Goal: Complete application form: Complete application form

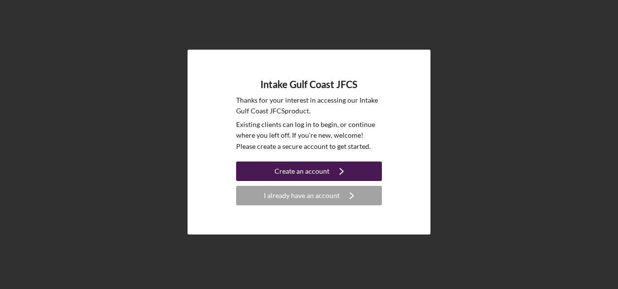
click at [298, 171] on div "Create an account" at bounding box center [301, 170] width 55 height 19
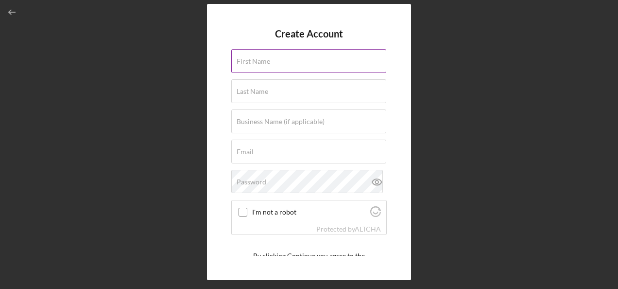
click at [268, 58] on label "First Name" at bounding box center [254, 61] width 34 height 8
click at [268, 58] on input "First Name" at bounding box center [308, 60] width 155 height 23
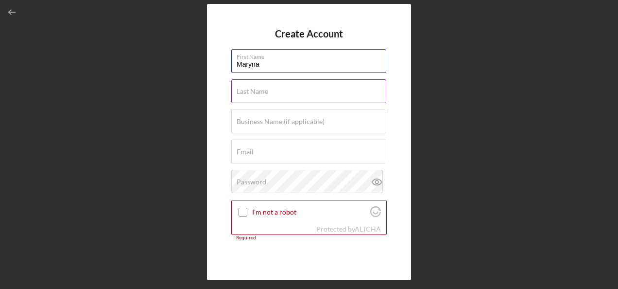
type input "Maryna"
click at [261, 86] on div "Last Name Required" at bounding box center [308, 91] width 155 height 24
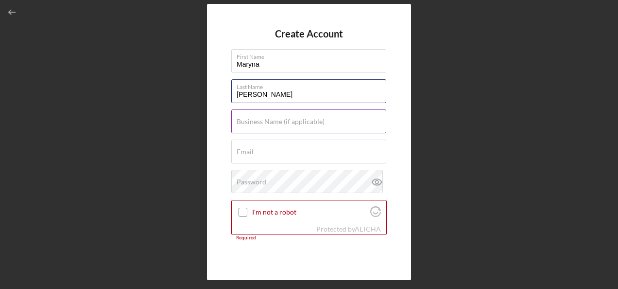
type input "[PERSON_NAME]"
click at [262, 124] on label "Business Name (if applicable)" at bounding box center [281, 122] width 88 height 8
click at [262, 124] on input "Business Name (if applicable)" at bounding box center [308, 120] width 155 height 23
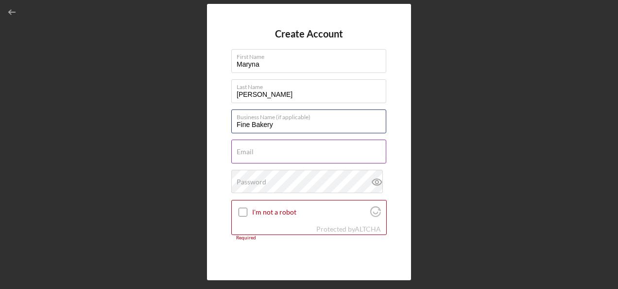
type input "Fine Bakery"
click at [257, 149] on div "Email Required" at bounding box center [308, 151] width 155 height 24
paste input "[PERSON_NAME] <[EMAIL_ADDRESS][DOMAIN_NAME]>"
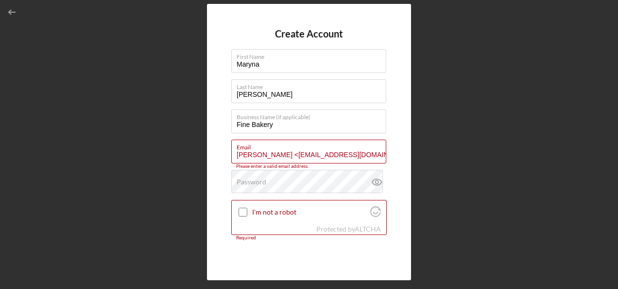
drag, startPoint x: 283, startPoint y: 152, endPoint x: 209, endPoint y: 152, distance: 73.8
click at [209, 152] on div "Create Account First Name [PERSON_NAME] Last Name [PERSON_NAME] Business Name (…" at bounding box center [309, 141] width 204 height 275
click at [345, 155] on input "[EMAIL_ADDRESS][DOMAIN_NAME]>" at bounding box center [308, 150] width 155 height 23
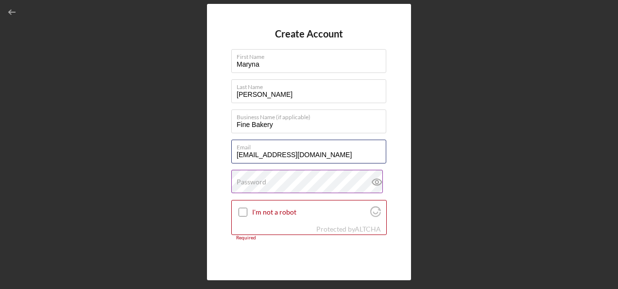
type input "[EMAIL_ADDRESS][DOMAIN_NAME]"
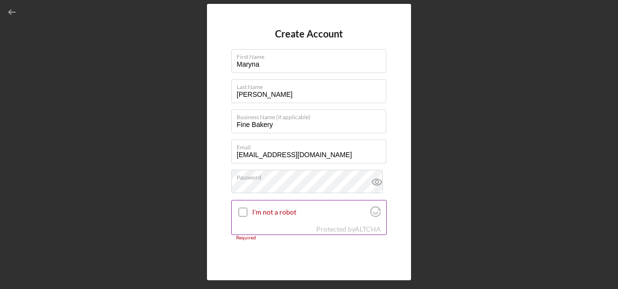
click at [243, 212] on input "I'm not a robot" at bounding box center [242, 211] width 9 height 9
checkbox input "true"
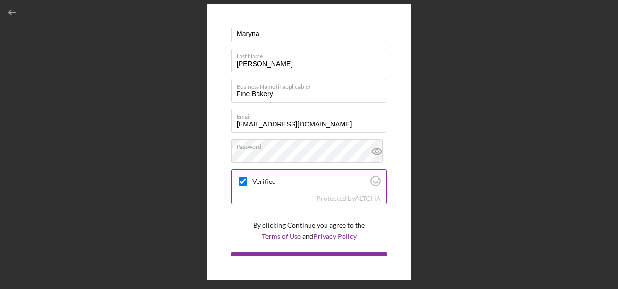
scroll to position [45, 0]
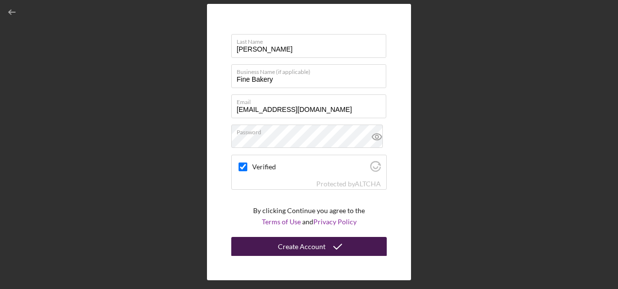
click at [318, 247] on div "Create Account" at bounding box center [302, 246] width 48 height 19
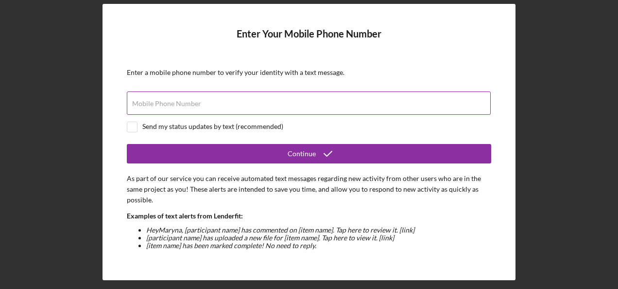
click at [178, 102] on label "Mobile Phone Number" at bounding box center [166, 104] width 69 height 8
click at [178, 102] on input "Mobile Phone Number" at bounding box center [309, 102] width 364 height 23
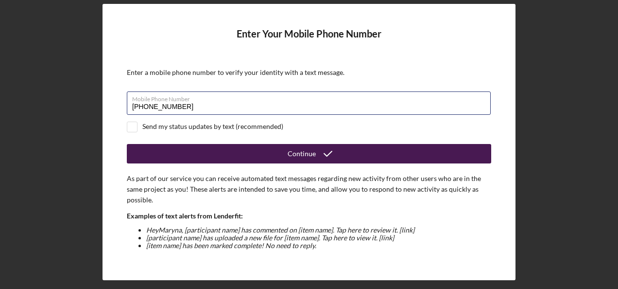
type input "[PHONE_NUMBER]"
click at [307, 151] on div "Continue" at bounding box center [302, 153] width 28 height 19
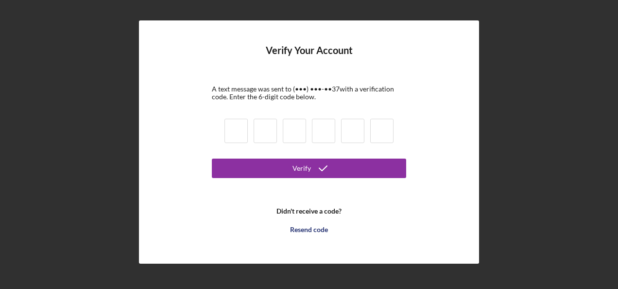
click at [237, 130] on input at bounding box center [235, 131] width 23 height 24
type input "0"
type input "8"
type input "6"
type input "2"
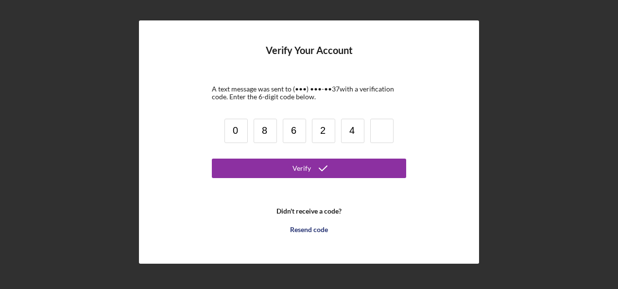
type input "4"
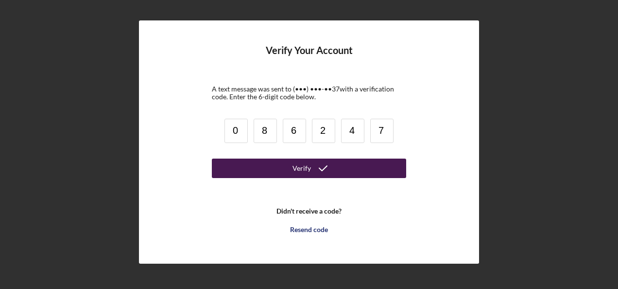
type input "7"
click at [273, 172] on button "Verify" at bounding box center [309, 167] width 194 height 19
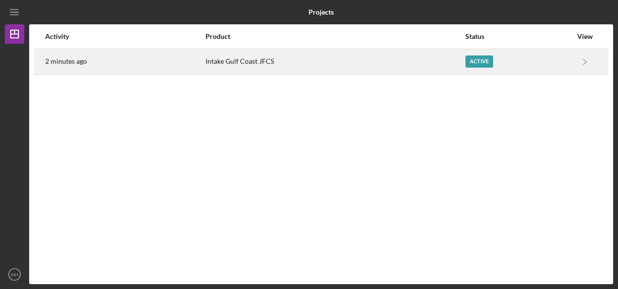
click at [269, 66] on div "Intake Gulf Coast JFCS" at bounding box center [334, 62] width 259 height 24
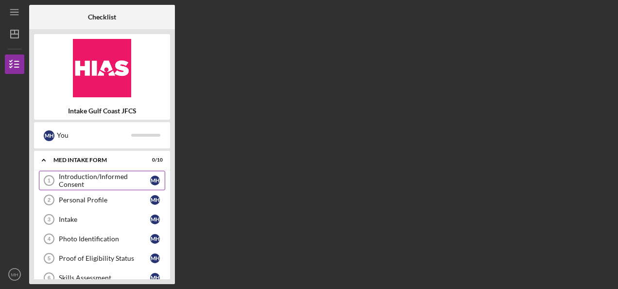
click at [115, 173] on div "Introduction/Informed Consent" at bounding box center [104, 180] width 91 height 16
